Goal: Navigation & Orientation: Find specific page/section

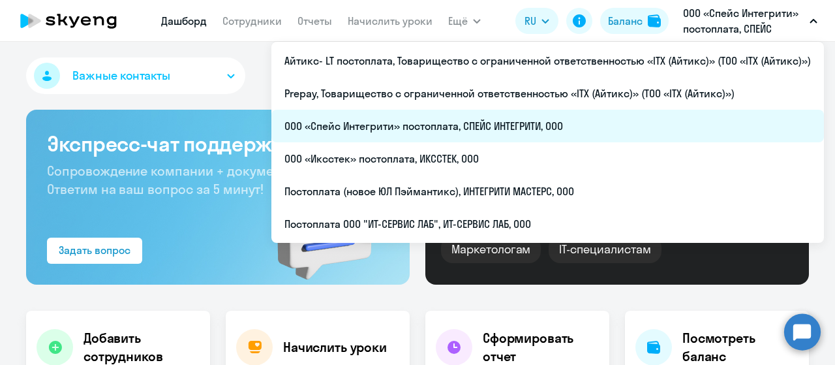
click at [564, 127] on li "ООО «Спейс Интегрити» постоплата, СПЕЙС ИНТЕГРИТИ, ООО" at bounding box center [547, 126] width 552 height 33
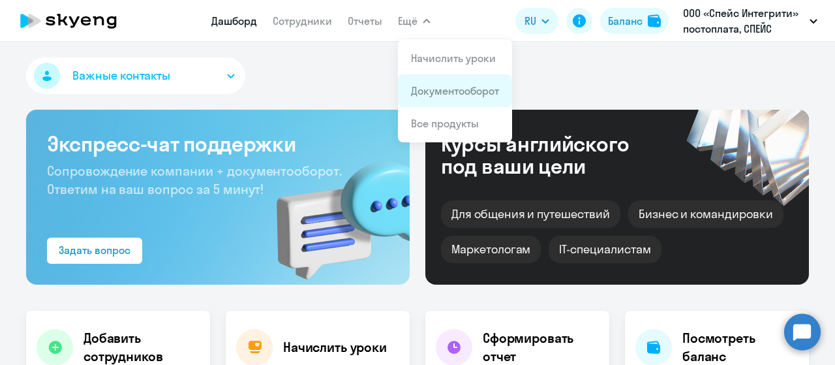
click at [433, 88] on link "Документооборот" at bounding box center [455, 90] width 88 height 13
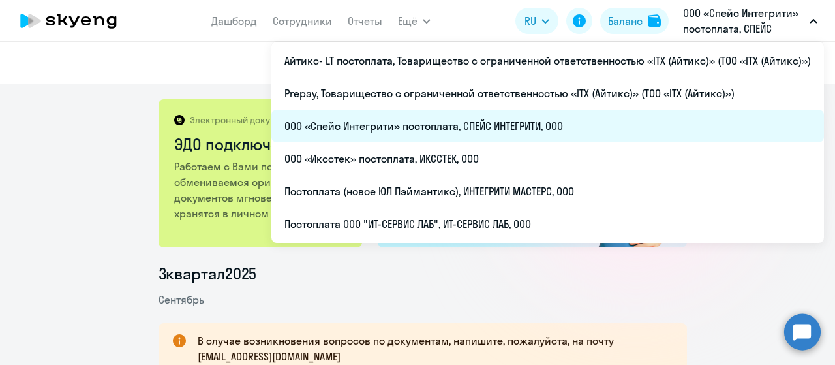
click at [586, 117] on li "ООО «Спейс Интегрити» постоплата, СПЕЙС ИНТЕГРИТИ, ООО" at bounding box center [547, 126] width 552 height 33
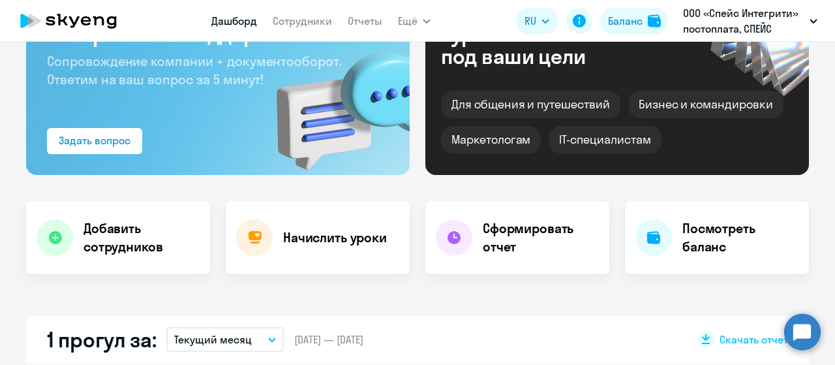
scroll to position [261, 0]
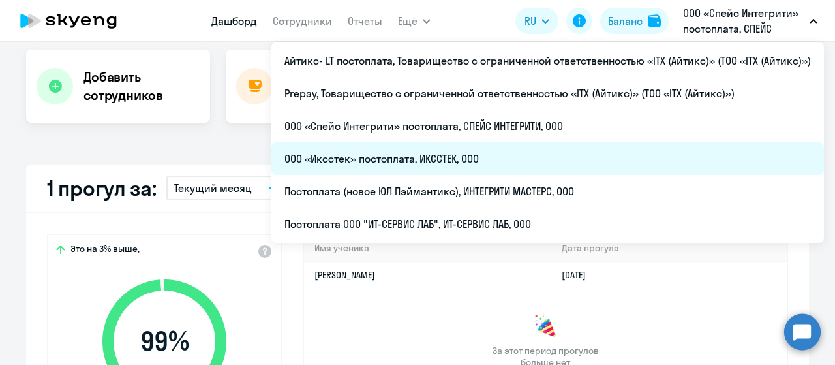
click at [541, 158] on li "ООО «Иксстек» постоплата, ИКССТЕК, ООО" at bounding box center [547, 158] width 552 height 33
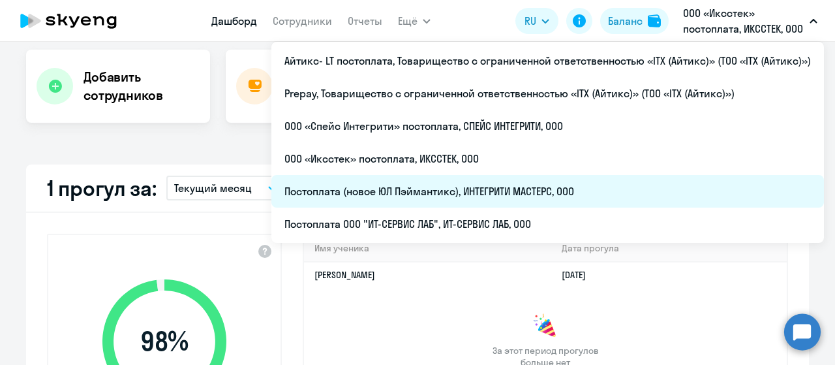
click at [583, 191] on li "Постоплата (новое ЮЛ Пэймантикс), ИНТЕГРИТИ МАСТЕРС, ООО" at bounding box center [547, 191] width 552 height 33
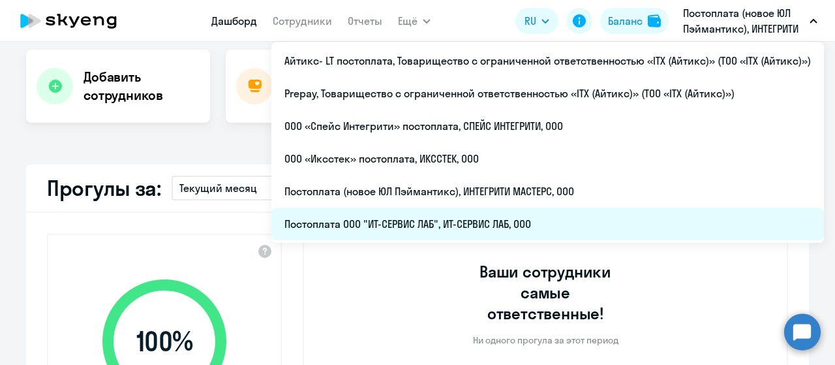
click at [592, 230] on li "Постоплата ООО "ИТ-СЕРВИС ЛАБ", ИТ-СЕРВИС ЛАБ, ООО" at bounding box center [547, 223] width 552 height 33
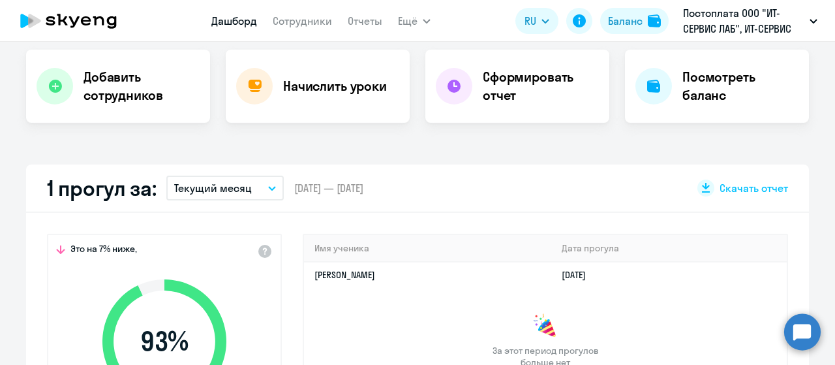
select select "30"
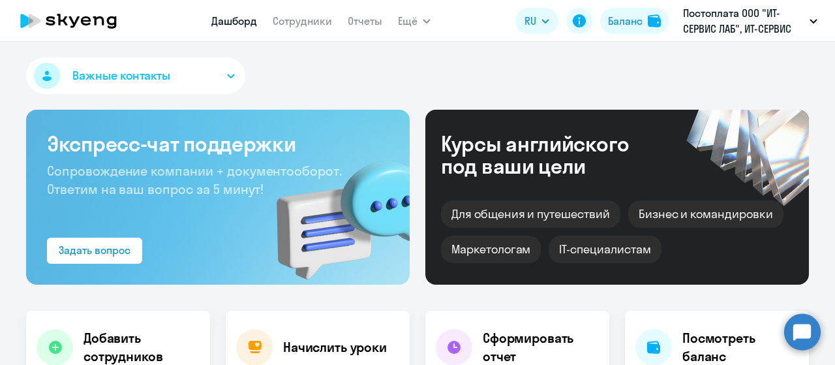
click at [373, 72] on div "Важные контакты" at bounding box center [417, 78] width 783 height 42
